Goal: Task Accomplishment & Management: Manage account settings

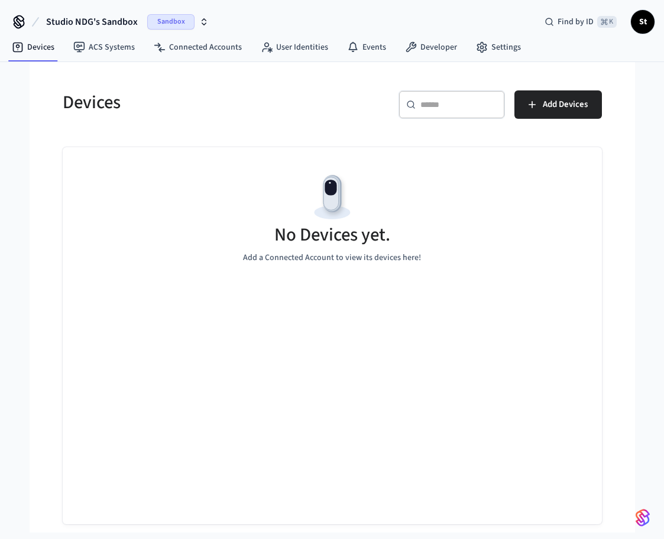
click at [205, 21] on icon "button" at bounding box center [204, 20] width 4 height 2
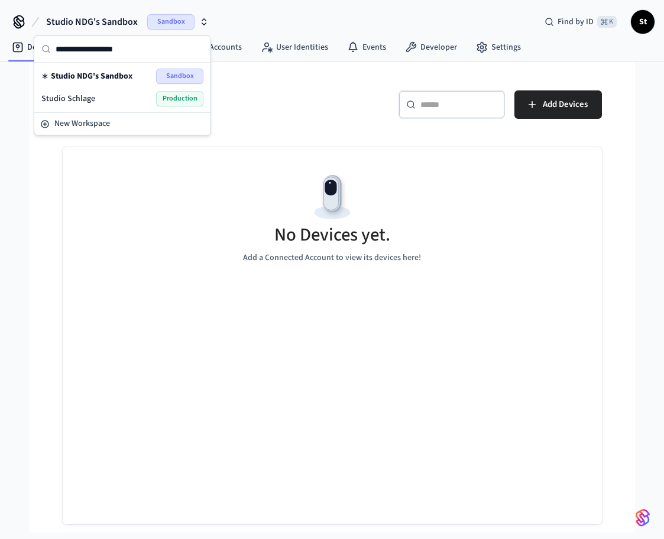
click at [184, 101] on span "Production" at bounding box center [179, 98] width 47 height 15
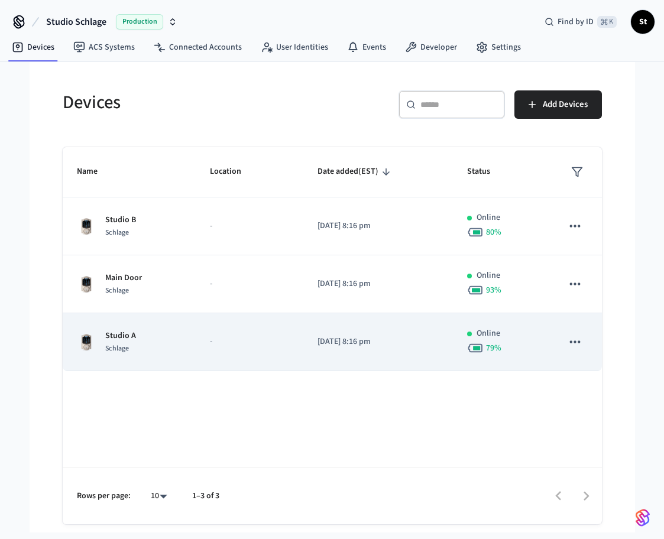
click at [160, 335] on div "Studio A Schlage" at bounding box center [129, 342] width 105 height 25
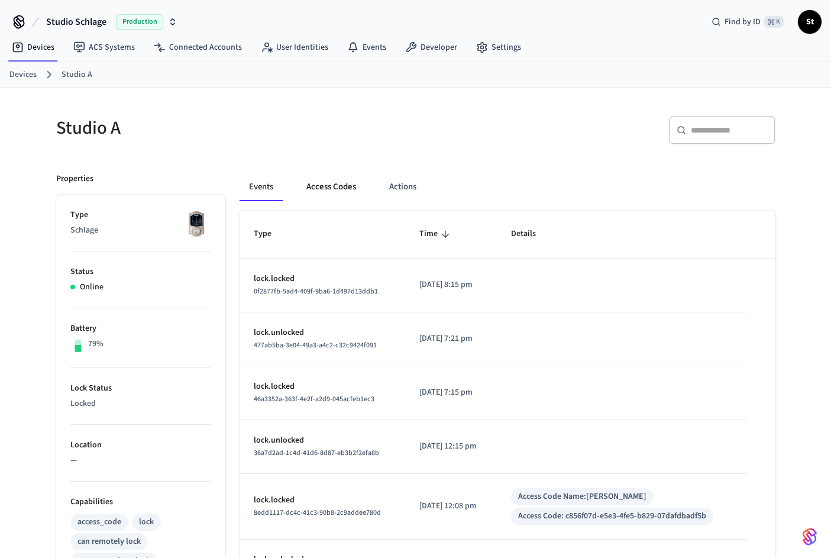
click at [330, 186] on button "Access Codes" at bounding box center [331, 187] width 69 height 28
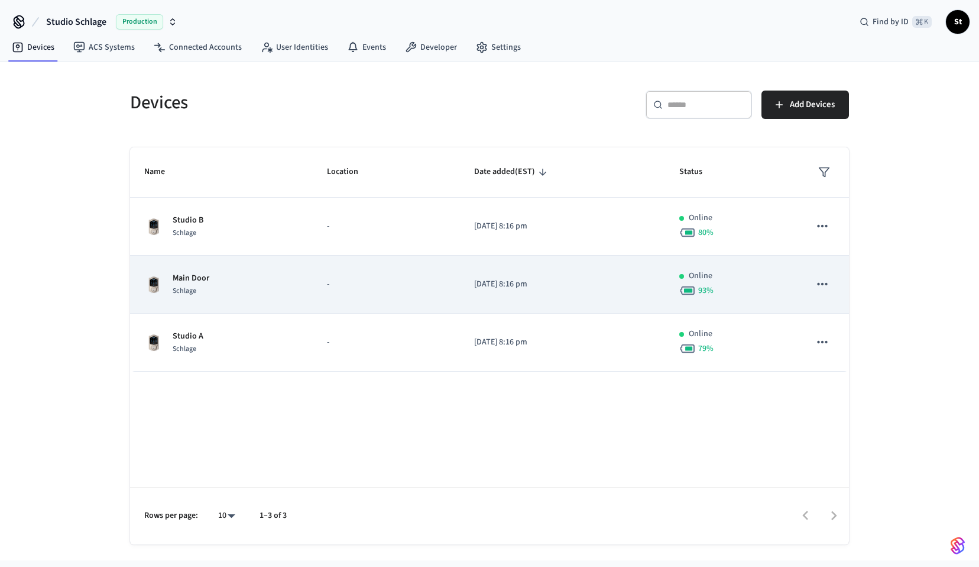
click at [186, 277] on p "Main Door" at bounding box center [191, 278] width 37 height 12
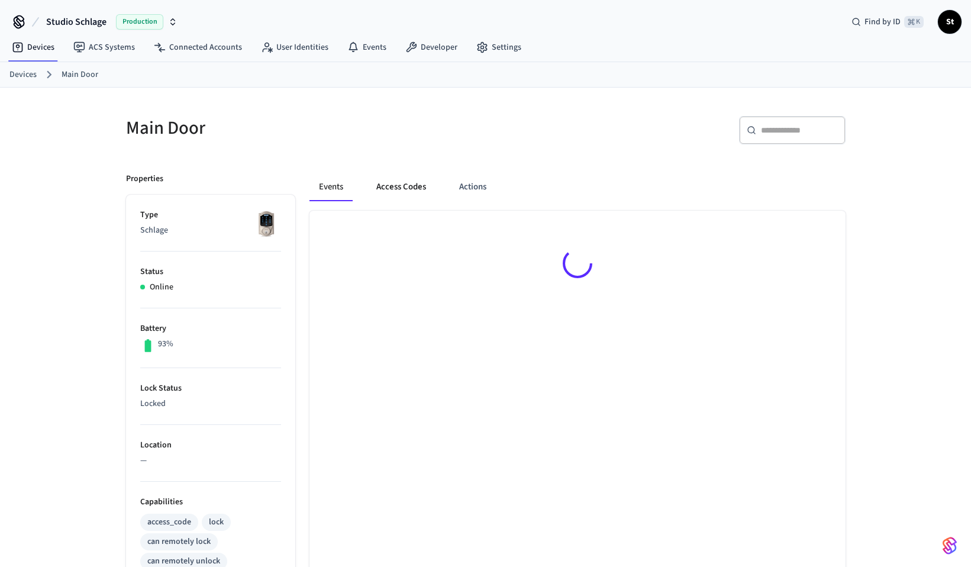
click at [401, 185] on button "Access Codes" at bounding box center [401, 187] width 69 height 28
